Goal: Task Accomplishment & Management: Manage account settings

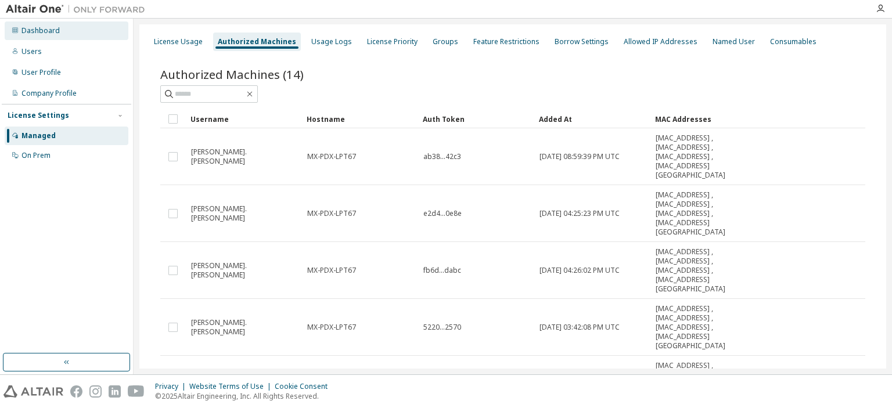
click at [39, 39] on div "Dashboard" at bounding box center [67, 30] width 124 height 19
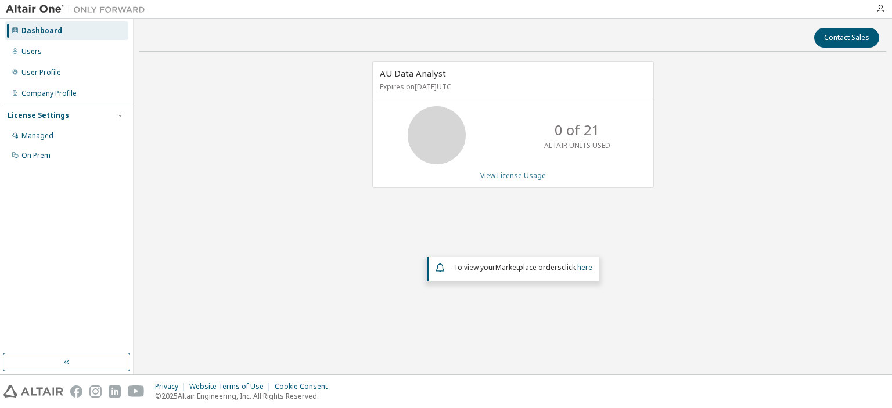
click at [511, 174] on link "View License Usage" at bounding box center [513, 176] width 66 height 10
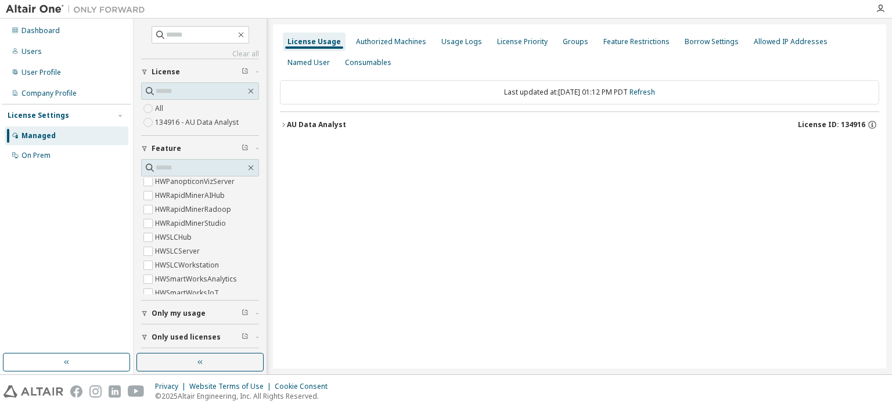
scroll to position [489, 0]
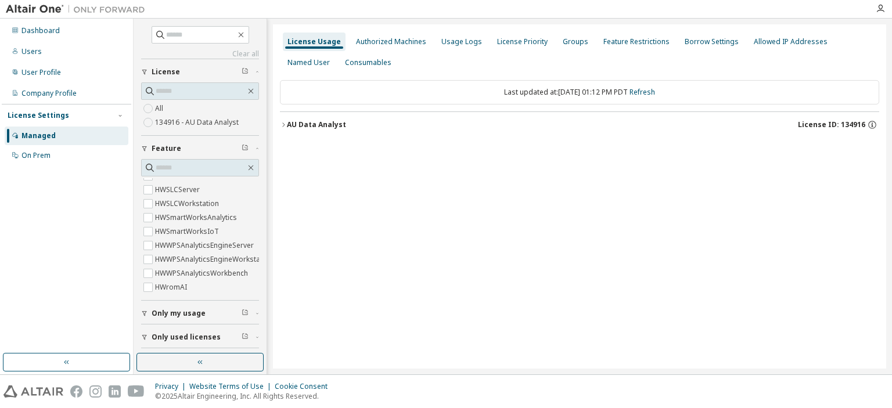
click at [180, 336] on span "Only used licenses" at bounding box center [186, 337] width 69 height 9
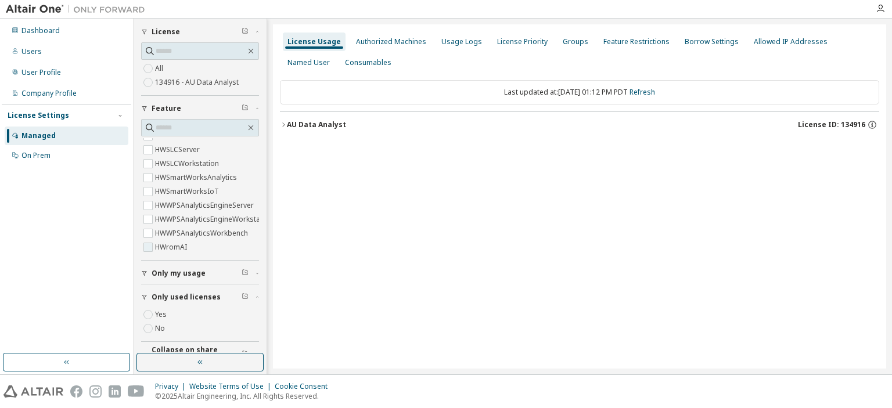
scroll to position [58, 0]
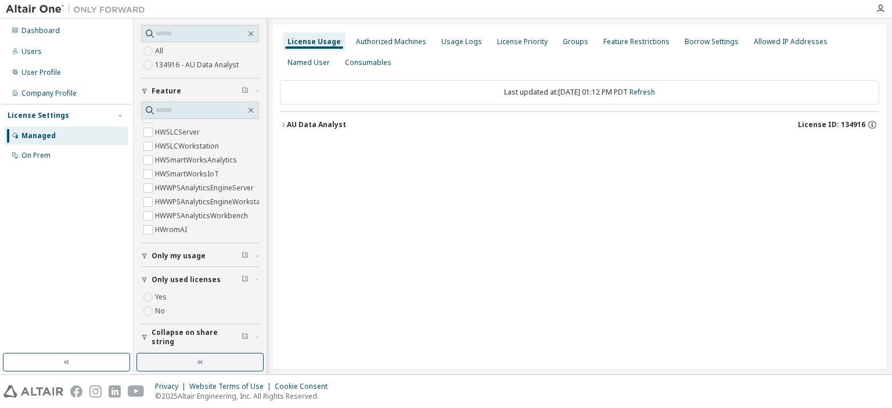
click at [200, 283] on button "Only used licenses" at bounding box center [200, 280] width 118 height 26
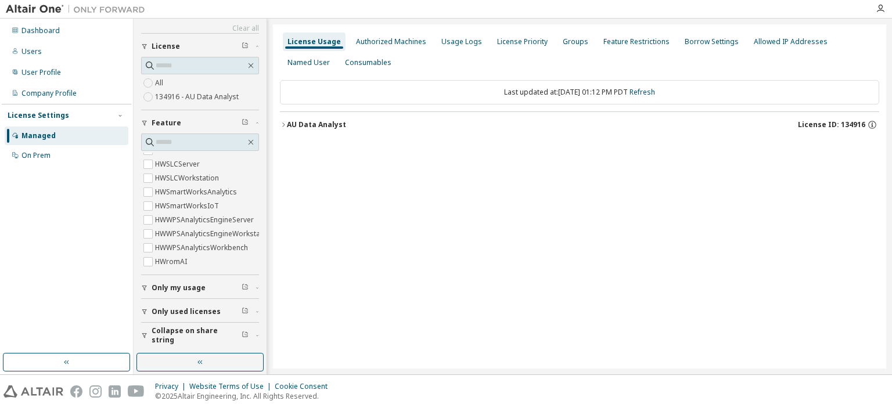
scroll to position [24, 0]
click at [386, 45] on div "Authorized Machines" at bounding box center [391, 41] width 70 height 9
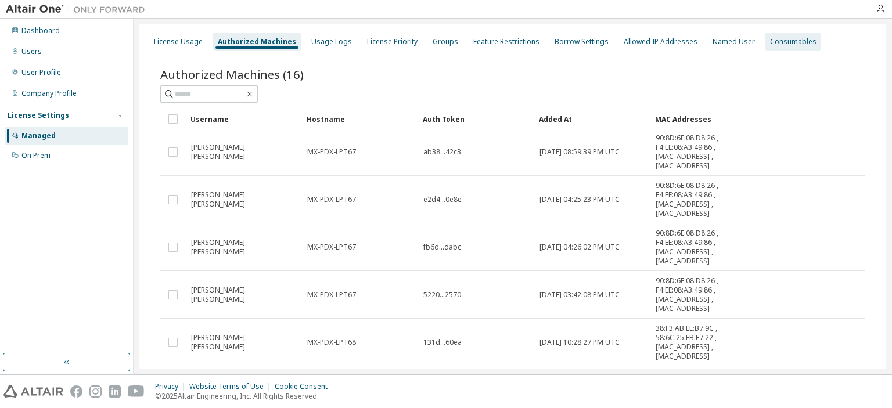
click at [787, 38] on div "Consumables" at bounding box center [793, 41] width 46 height 9
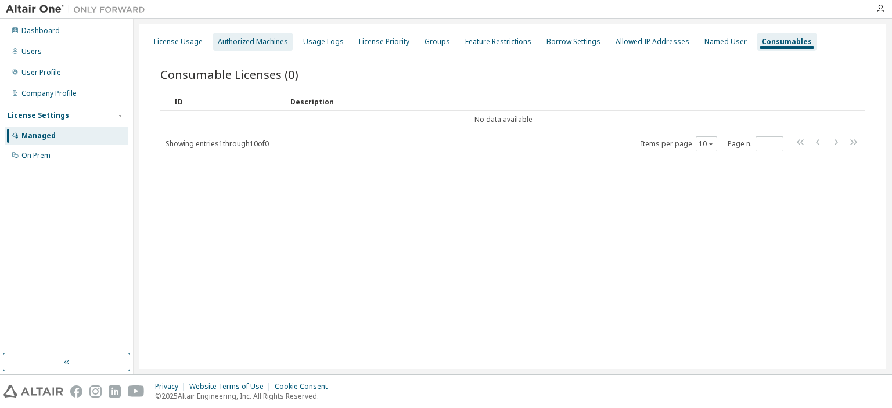
click at [262, 44] on div "Authorized Machines" at bounding box center [253, 41] width 70 height 9
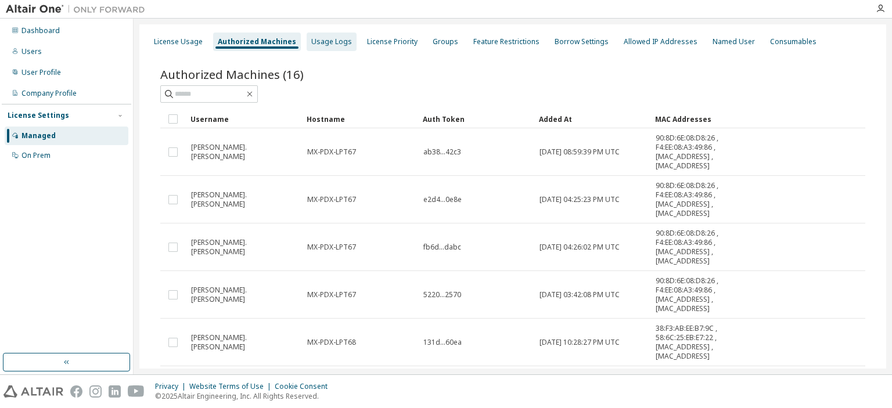
click at [311, 51] on div "Usage Logs" at bounding box center [332, 42] width 50 height 19
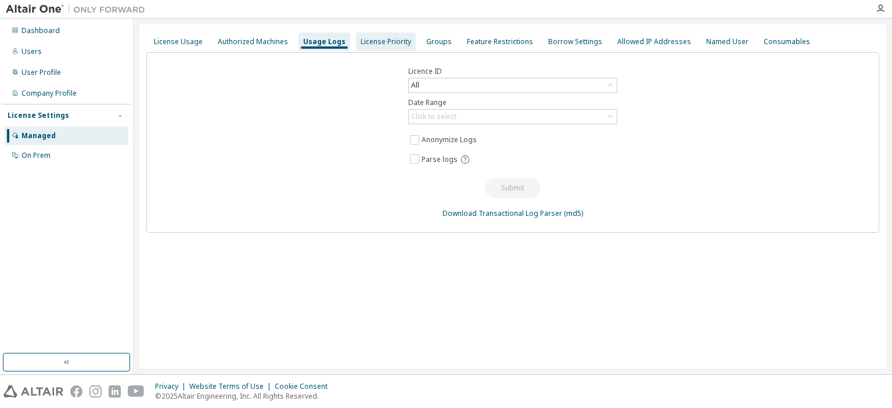
click at [376, 48] on div "License Priority" at bounding box center [386, 42] width 60 height 19
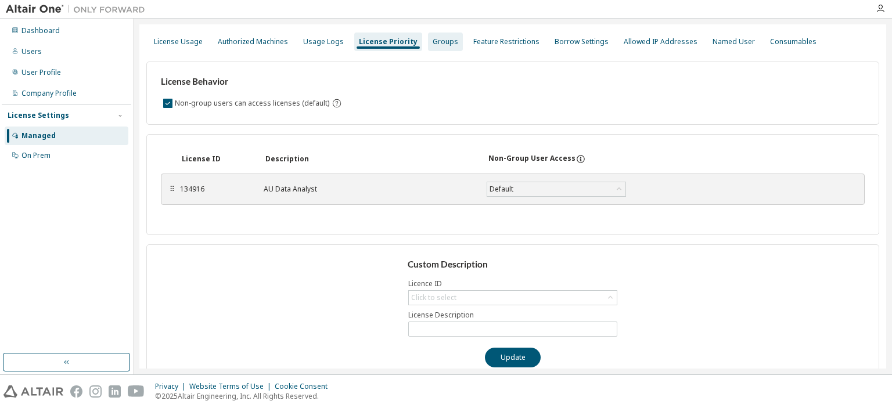
click at [439, 46] on div "Groups" at bounding box center [445, 42] width 35 height 19
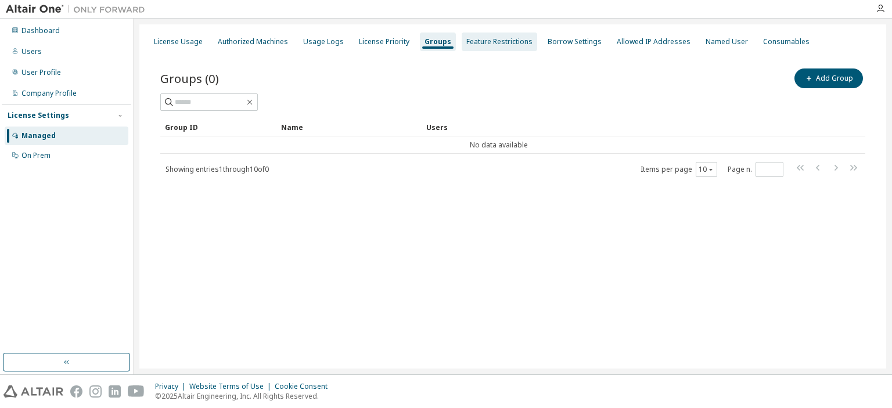
click at [487, 47] on div "Feature Restrictions" at bounding box center [500, 42] width 76 height 19
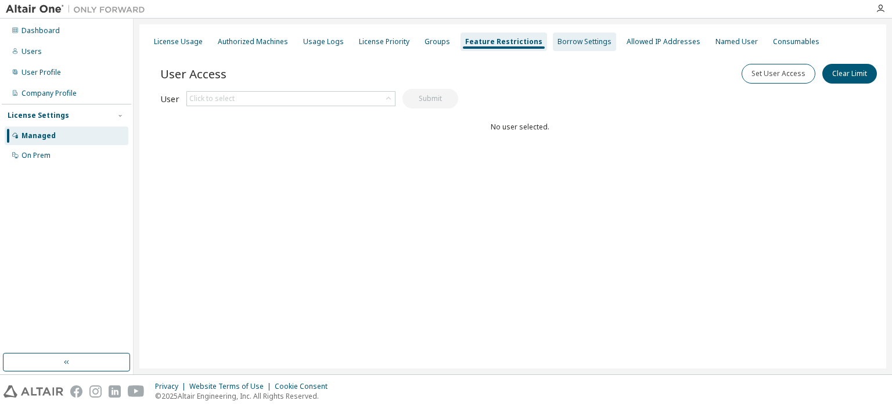
click at [555, 46] on div "Borrow Settings" at bounding box center [584, 42] width 63 height 19
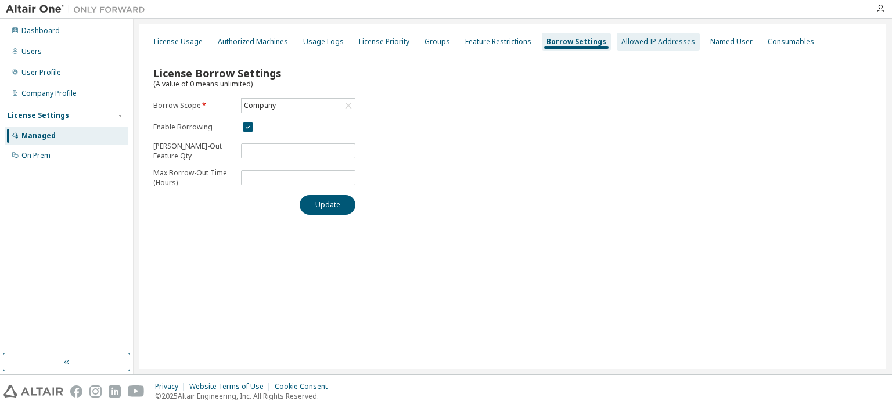
click at [622, 45] on div "Allowed IP Addresses" at bounding box center [659, 41] width 74 height 9
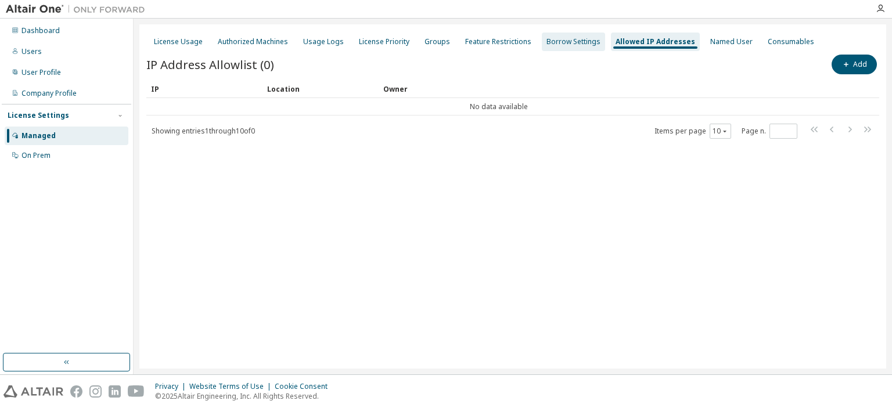
click at [586, 46] on div "Borrow Settings" at bounding box center [574, 41] width 54 height 9
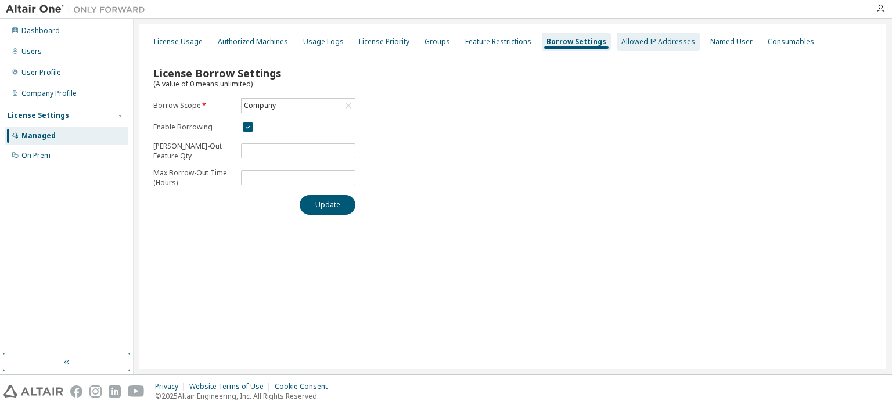
click at [637, 48] on div "Allowed IP Addresses" at bounding box center [658, 42] width 83 height 19
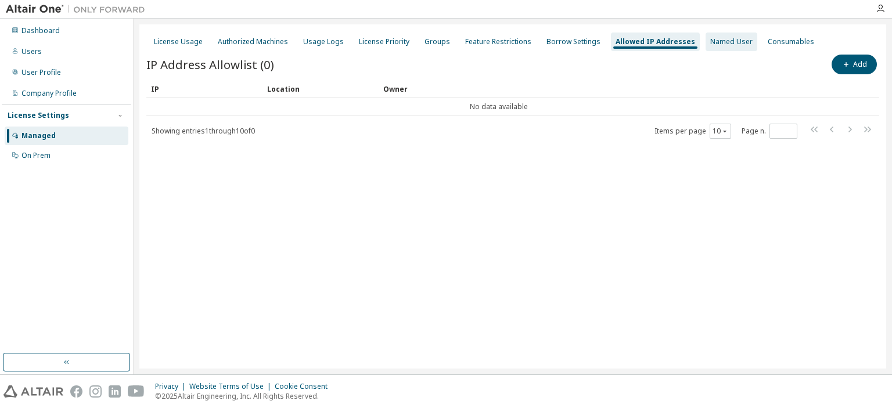
click at [710, 46] on div "Named User" at bounding box center [731, 41] width 42 height 9
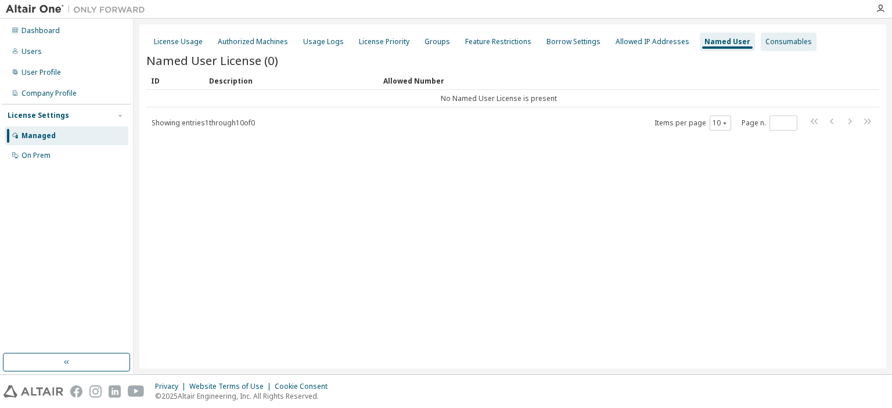
click at [766, 46] on div "Consumables" at bounding box center [789, 41] width 46 height 9
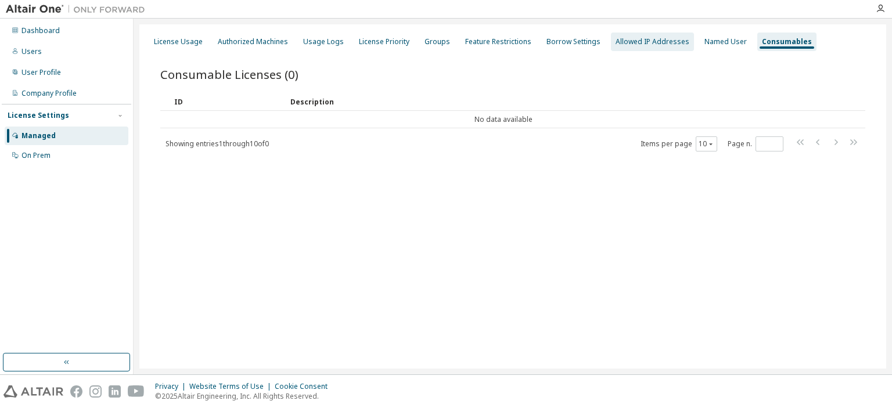
click at [620, 41] on div "Allowed IP Addresses" at bounding box center [653, 41] width 74 height 9
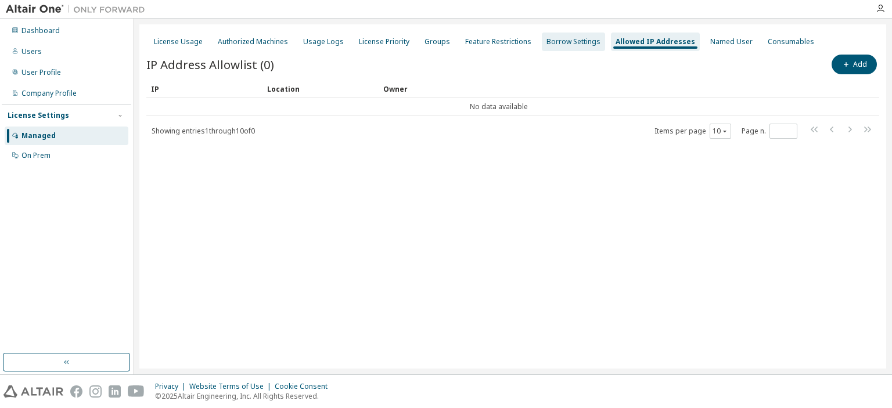
click at [555, 41] on div "Borrow Settings" at bounding box center [574, 41] width 54 height 9
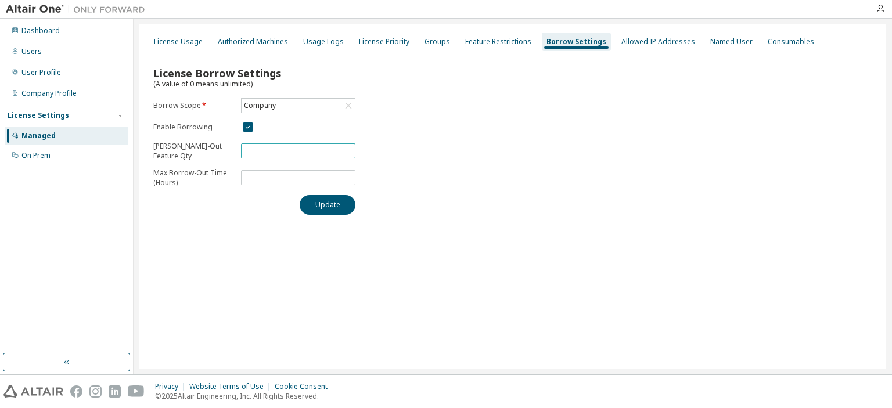
click at [349, 146] on input "**" at bounding box center [298, 150] width 109 height 9
type input "**"
click at [349, 151] on input "**" at bounding box center [298, 150] width 109 height 9
click at [429, 148] on div "License Borrow Settings (A value of 0 means unlimited) Borrow Scope * Company E…" at bounding box center [512, 137] width 733 height 170
